Goal: Use online tool/utility

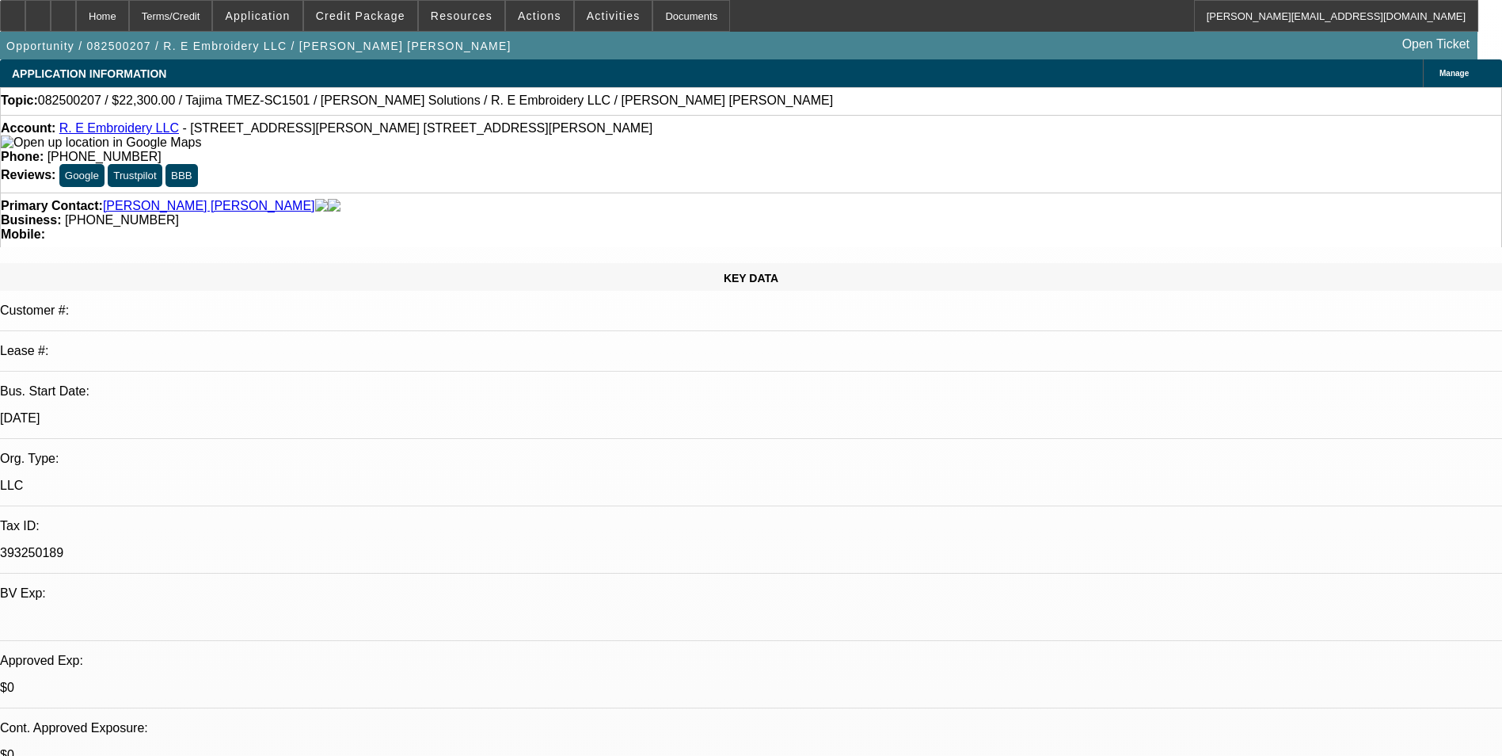
select select "0"
select select "2"
select select "0"
select select "2"
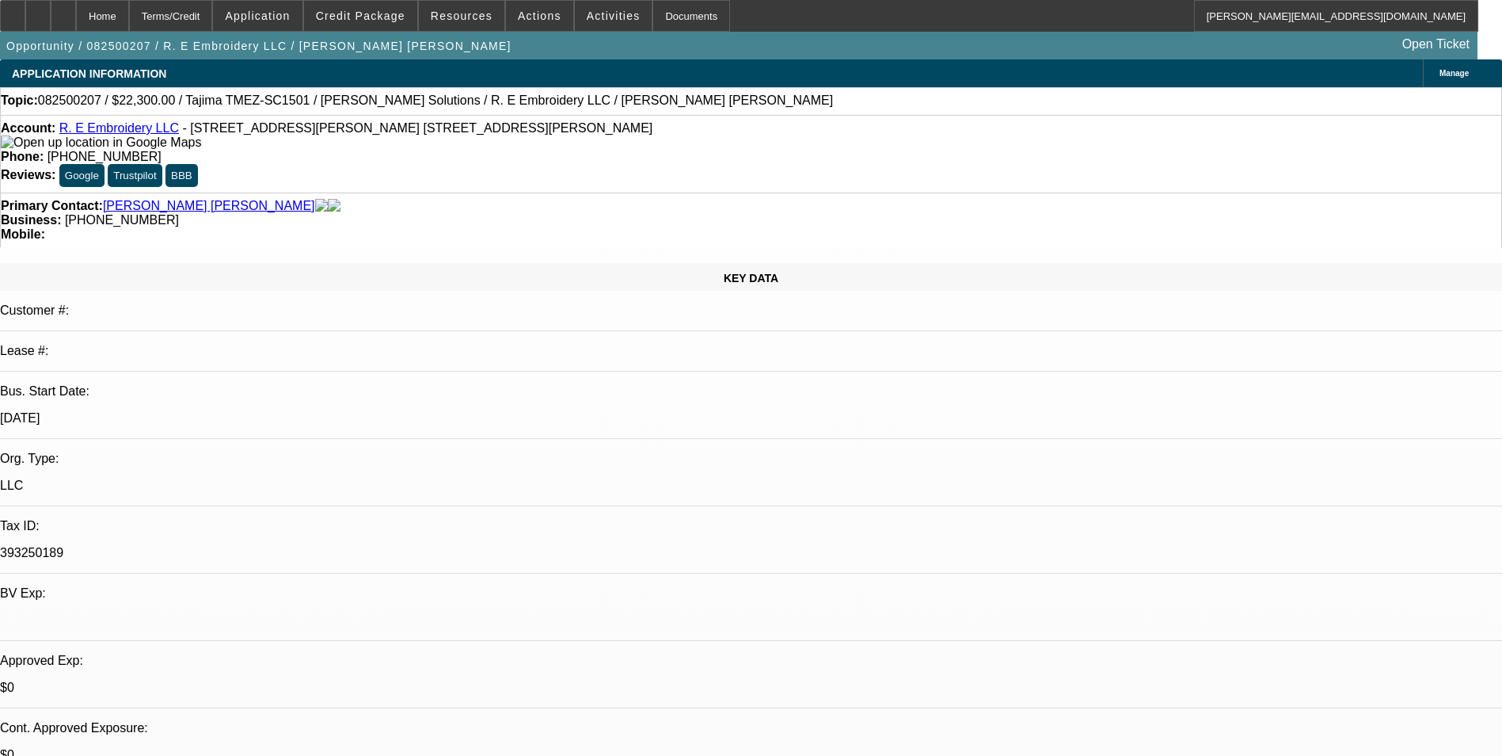
select select "0.1"
select select "0"
select select "2"
select select "0"
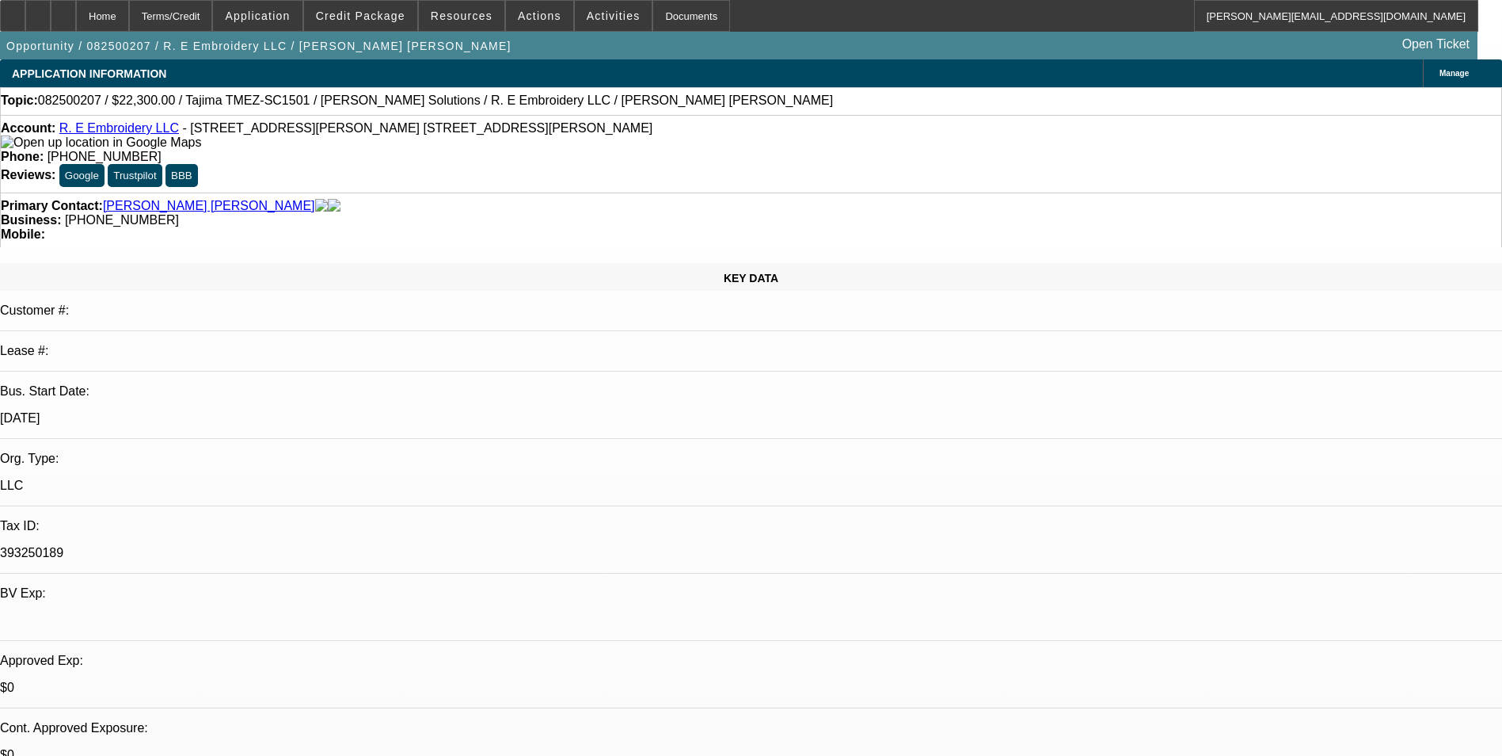
select select "2"
select select "0.1"
select select "1"
select select "2"
select select "6"
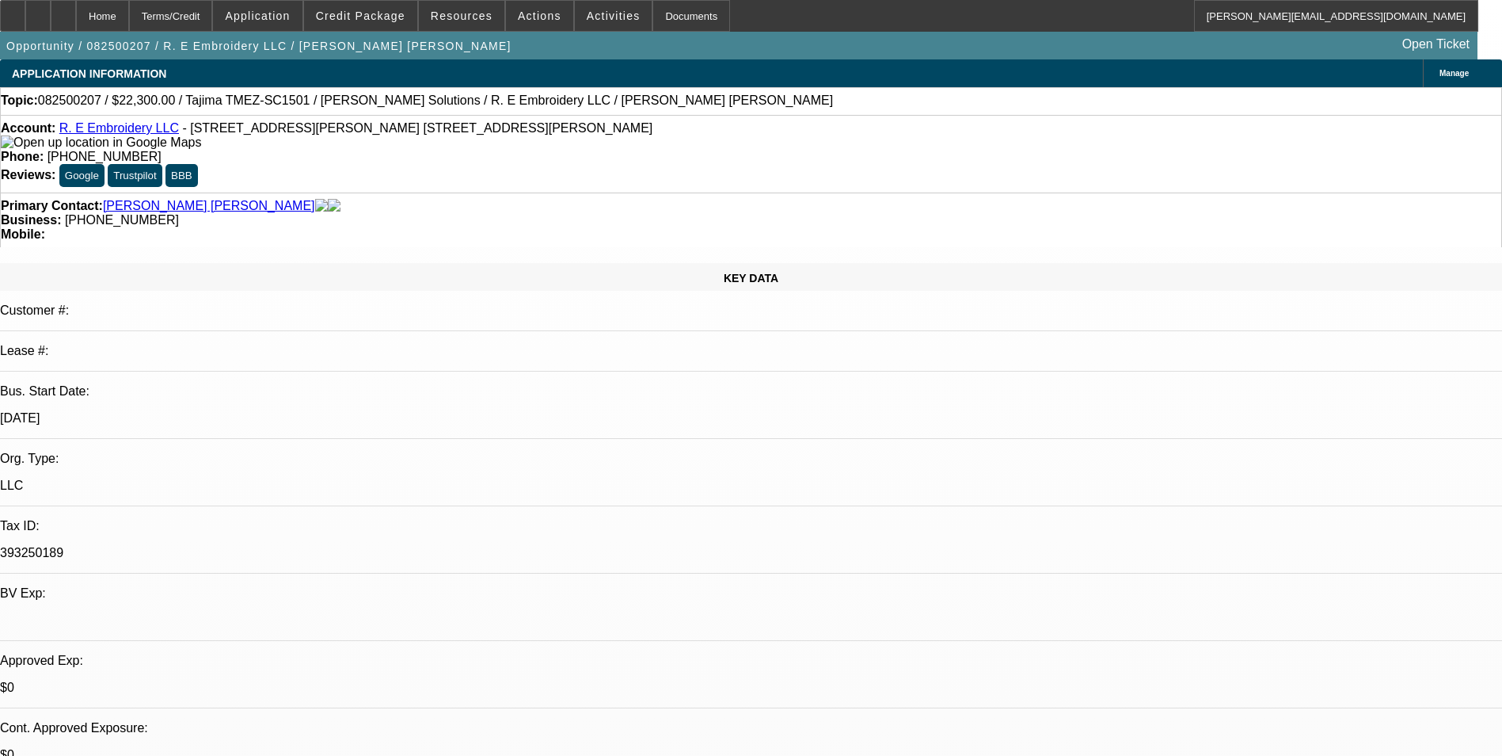
select select "1"
select select "2"
select select "4"
select select "1"
select select "2"
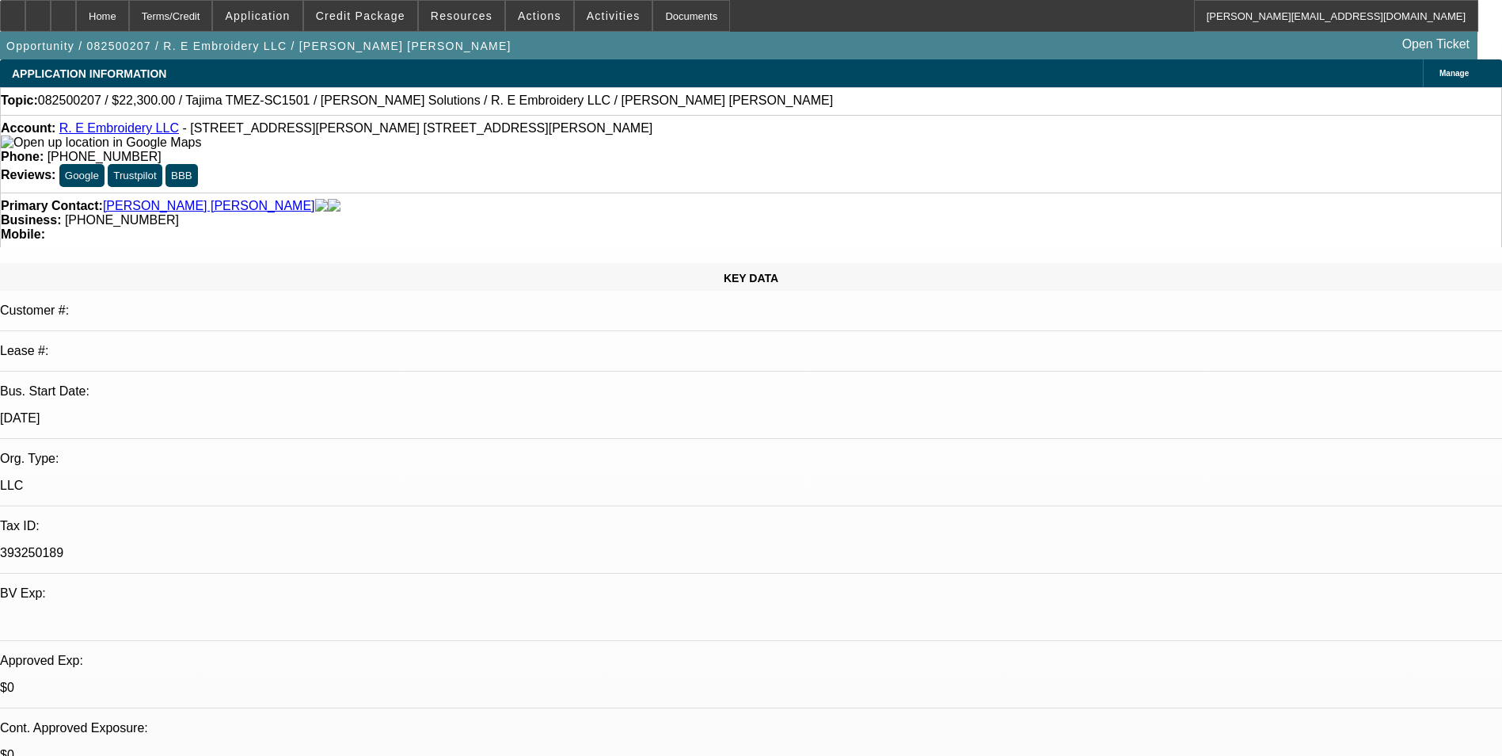
select select "6"
select select "1"
select select "2"
select select "4"
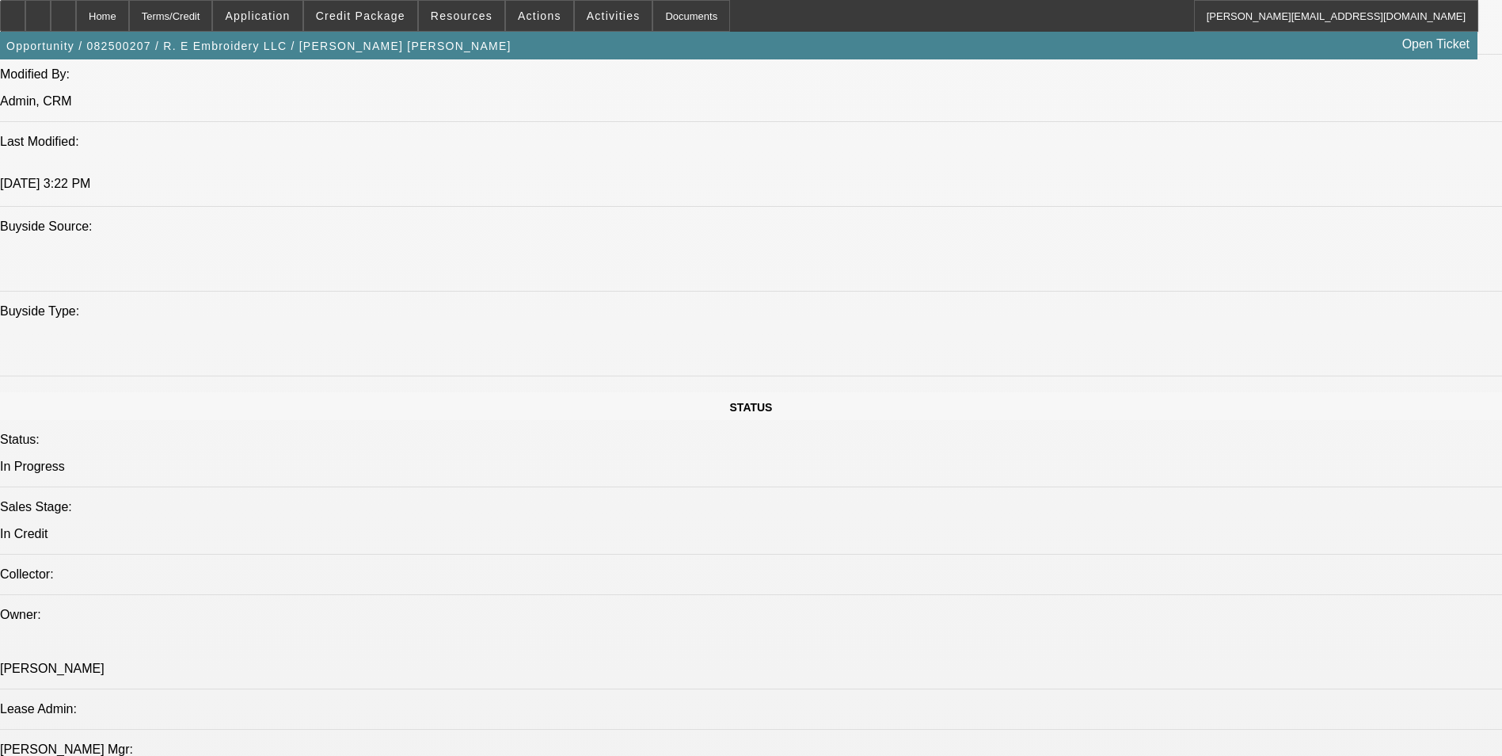
scroll to position [1426, 0]
